Goal: Task Accomplishment & Management: Manage account settings

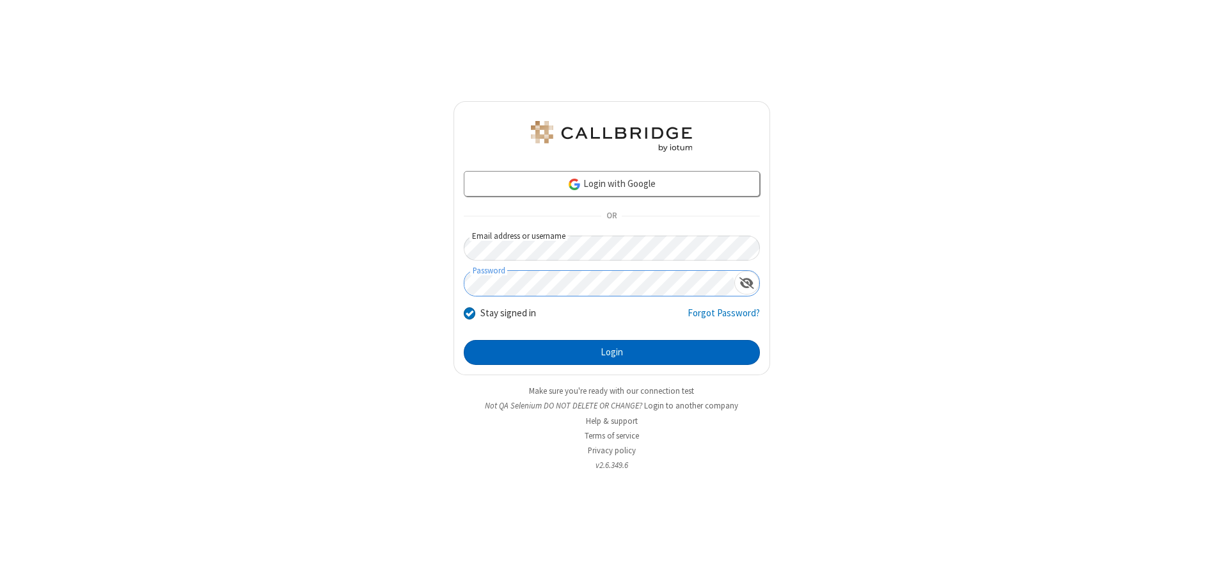
click at [612, 352] on button "Login" at bounding box center [612, 353] width 296 height 26
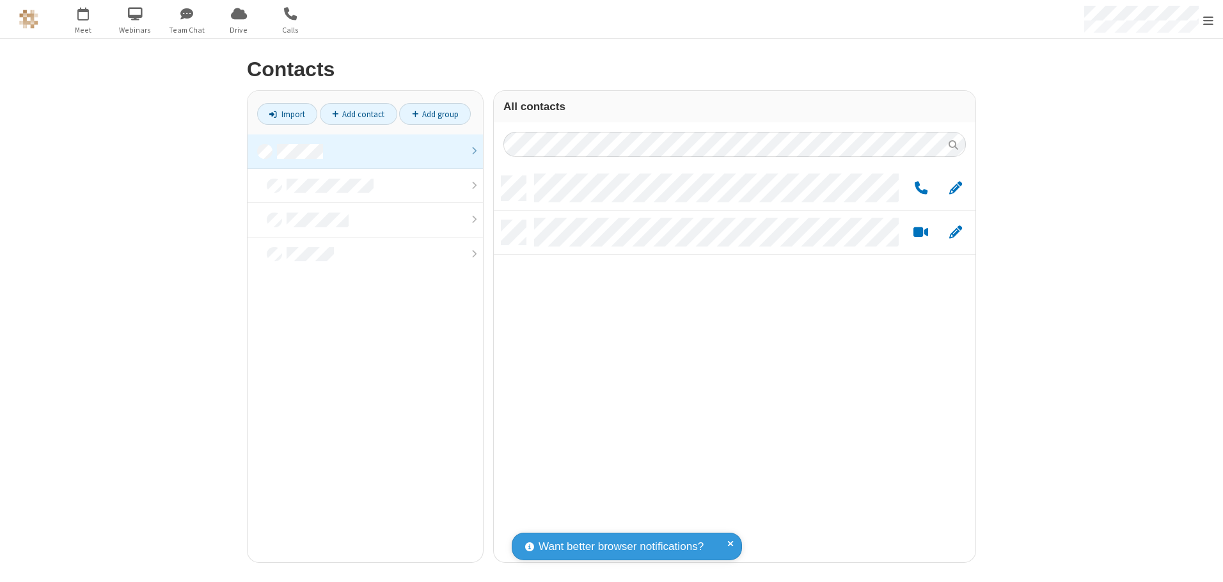
scroll to position [386, 472]
click at [365, 151] on link at bounding box center [365, 151] width 235 height 35
click at [435, 114] on link "Add group" at bounding box center [435, 114] width 72 height 22
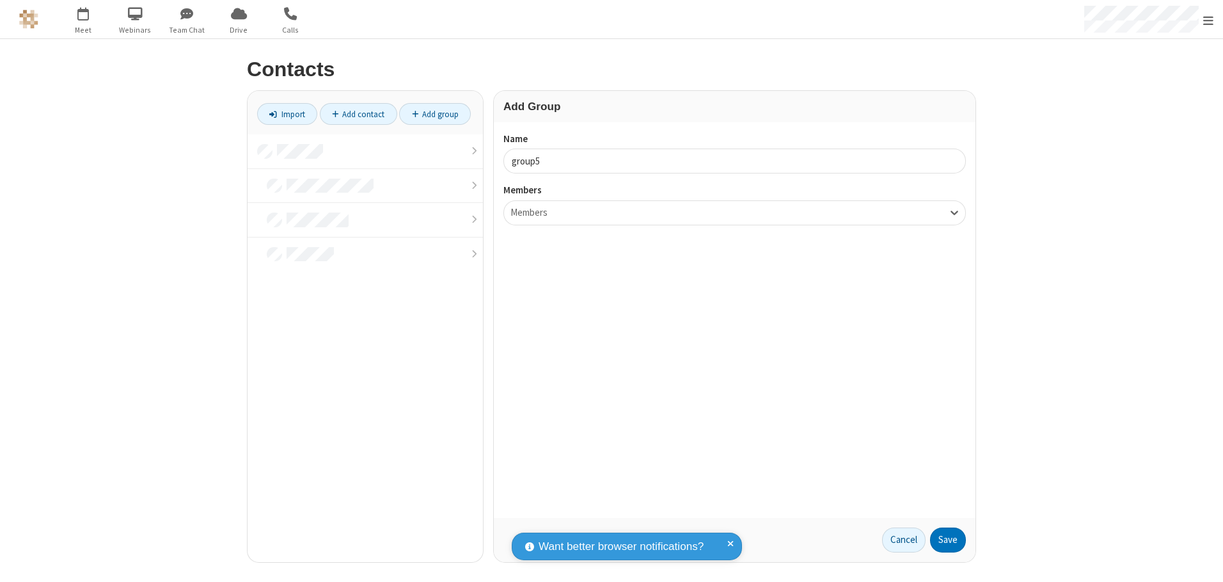
type input "group5"
type input "name22"
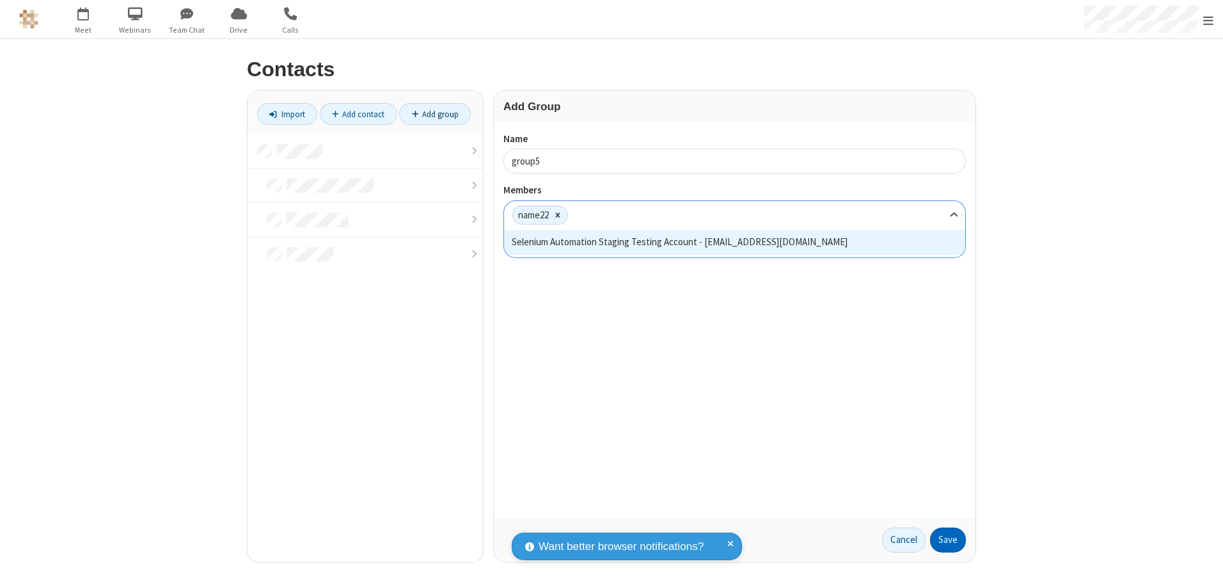
click at [948, 539] on button "Save" at bounding box center [948, 540] width 36 height 26
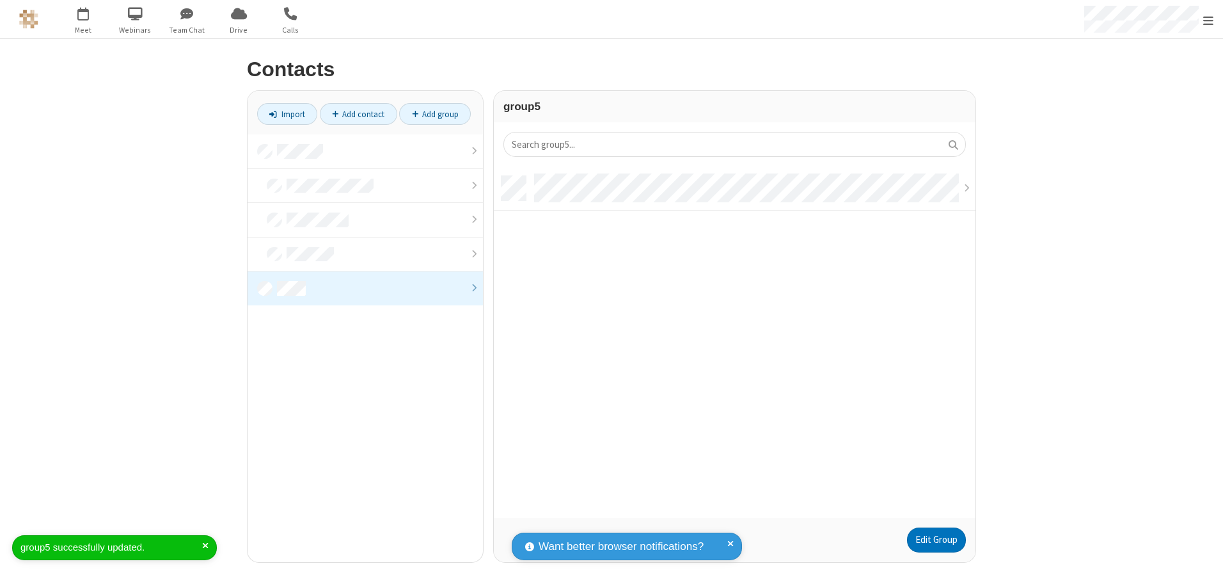
scroll to position [342, 472]
click at [936, 539] on link "Edit Group" at bounding box center [936, 540] width 59 height 26
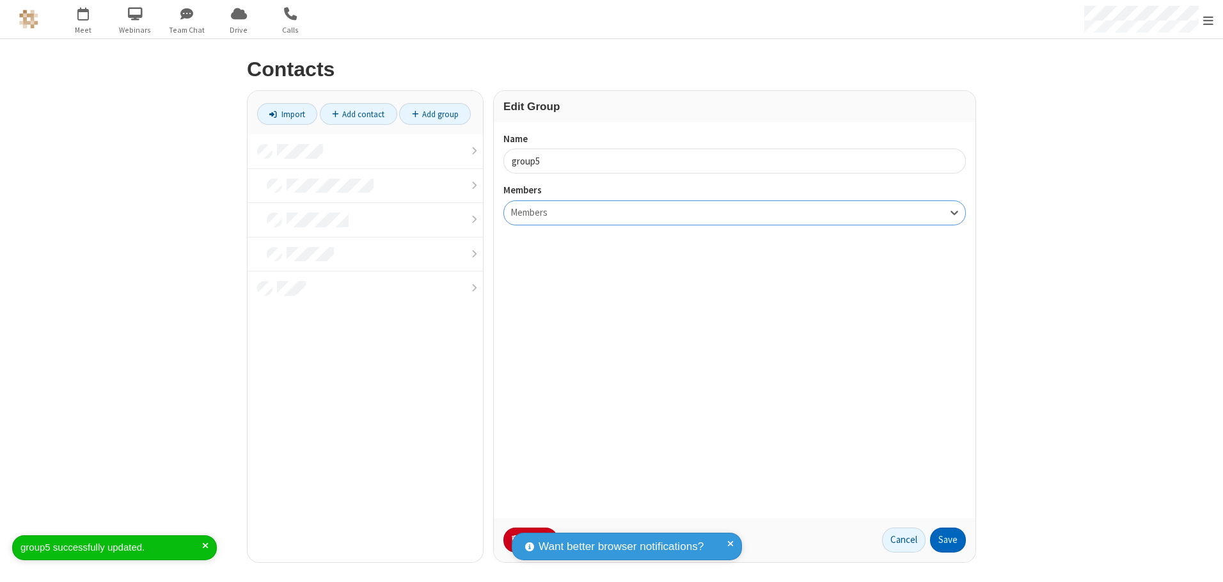
click at [948, 539] on button "Save" at bounding box center [948, 540] width 36 height 26
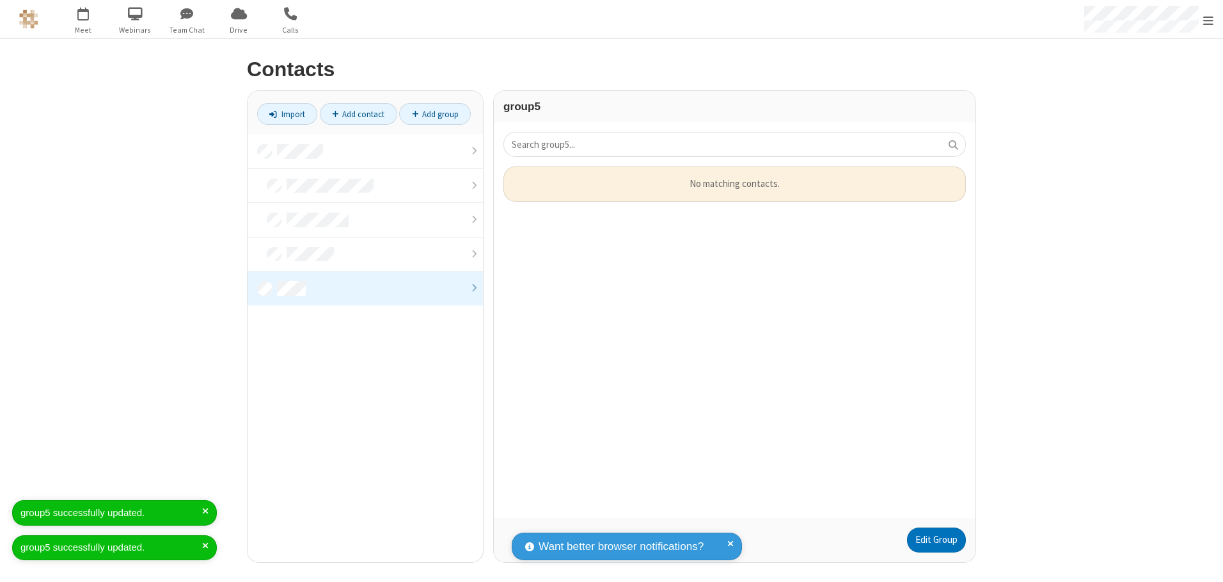
scroll to position [342, 472]
